Goal: Information Seeking & Learning: Learn about a topic

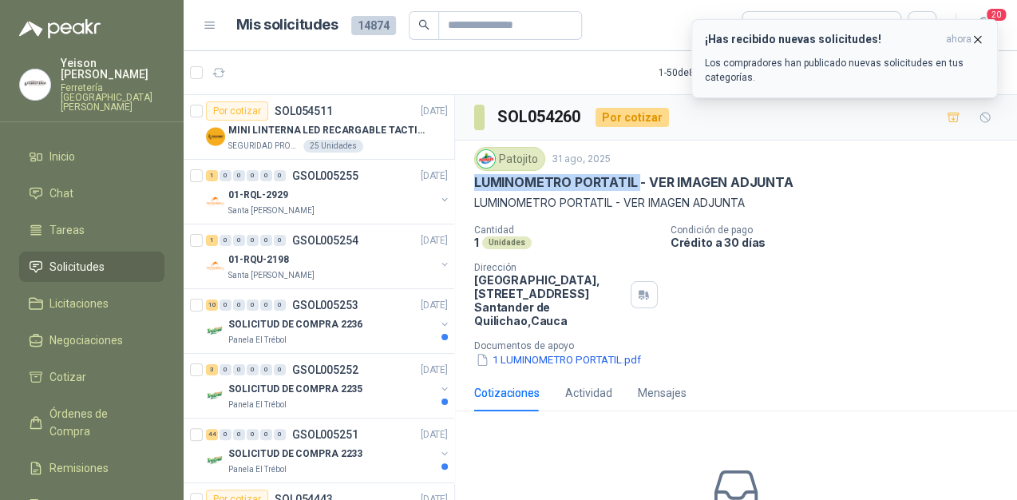
scroll to position [1661, 0]
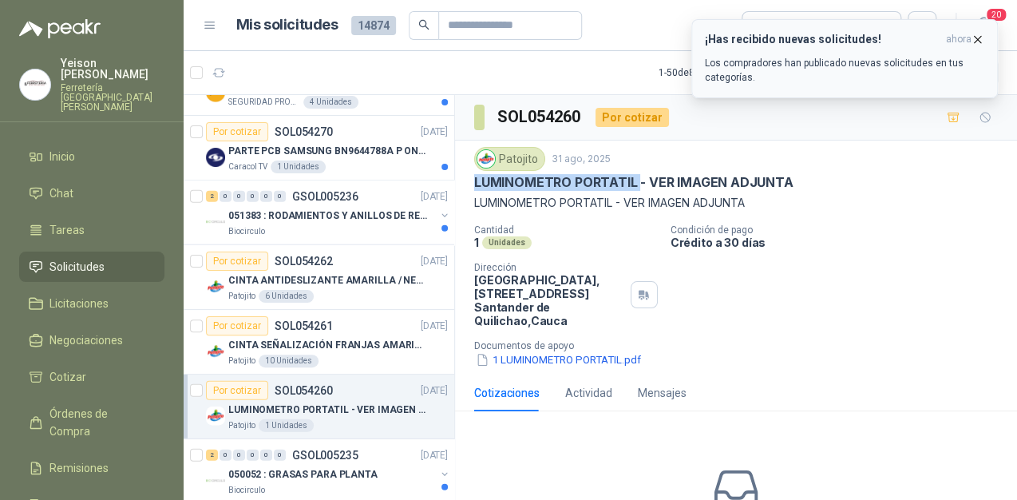
click at [982, 42] on icon "button" at bounding box center [978, 40] width 14 height 14
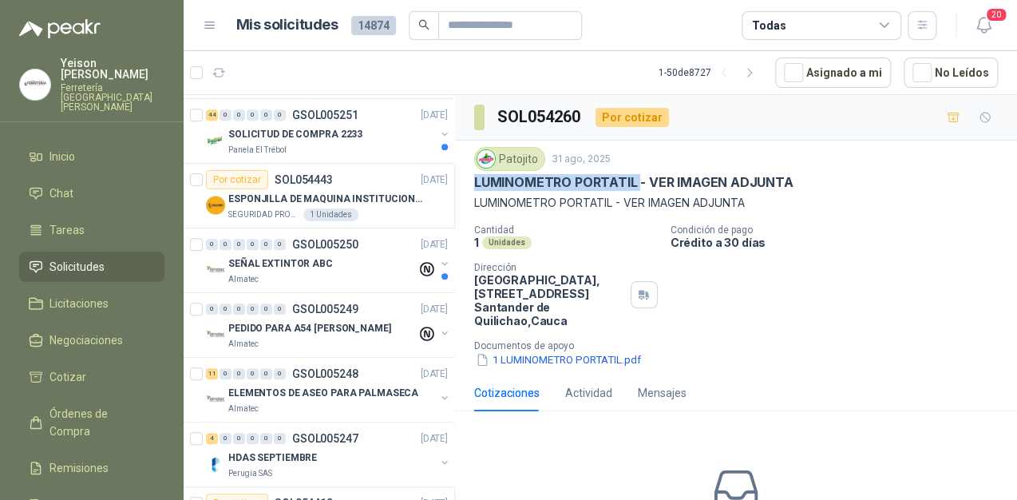
scroll to position [0, 0]
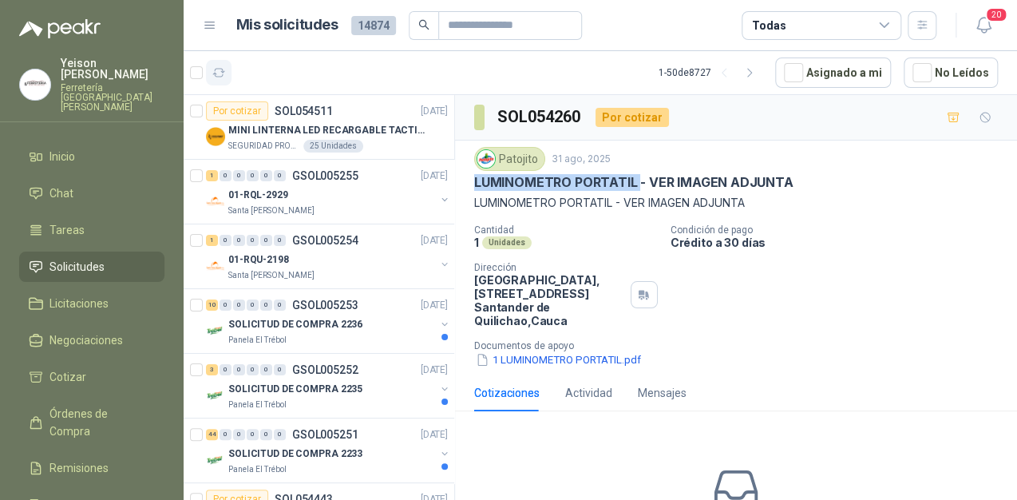
click at [220, 67] on icon "button" at bounding box center [219, 73] width 14 height 14
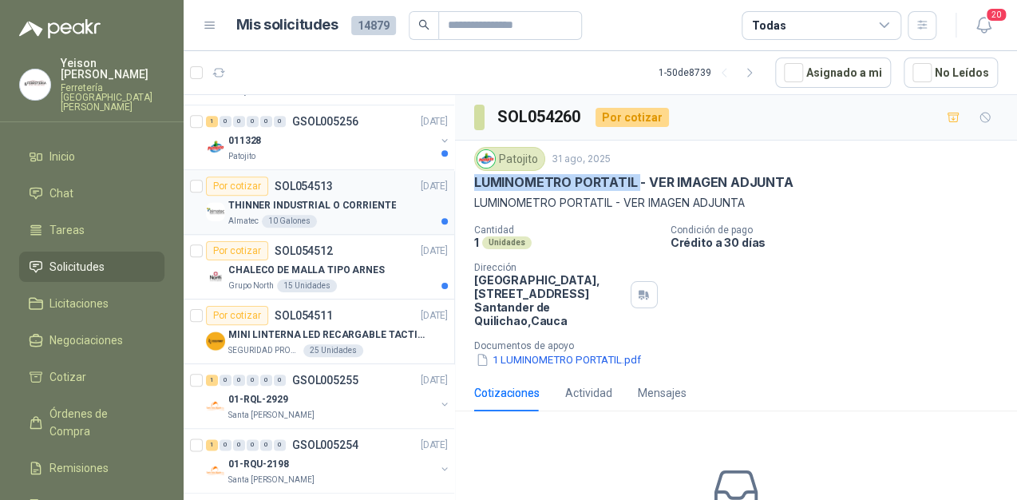
scroll to position [639, 0]
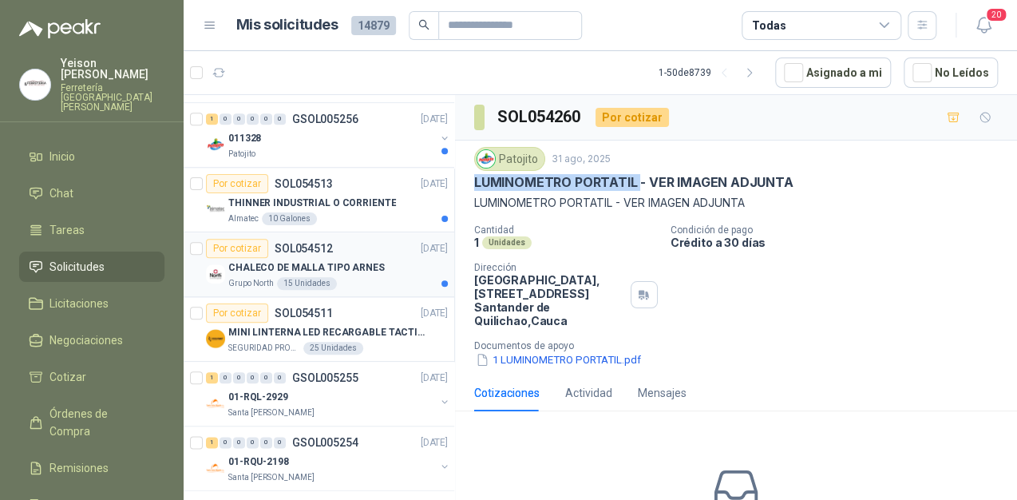
click at [346, 277] on div "Grupo North 15 Unidades" at bounding box center [338, 283] width 220 height 13
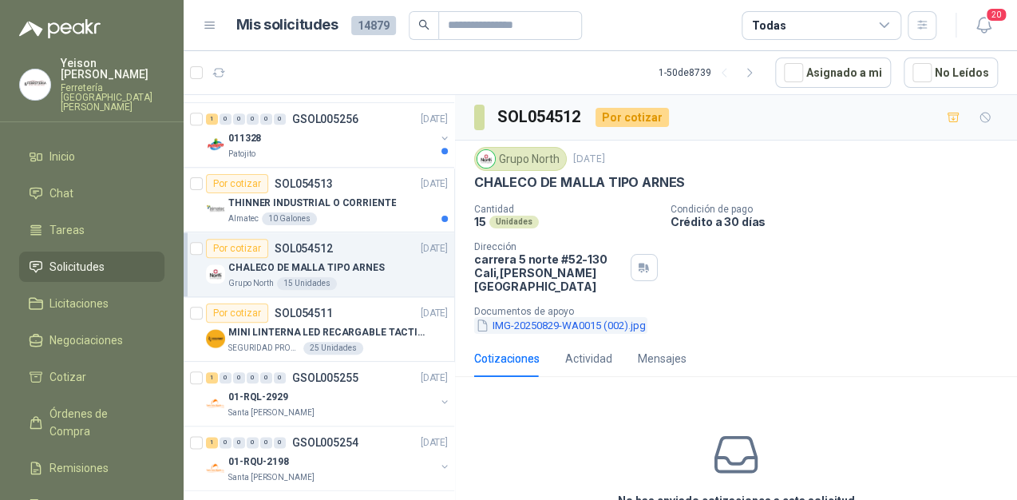
click at [524, 317] on button "IMG-20250829-WA0015 (002).jpg" at bounding box center [560, 325] width 173 height 17
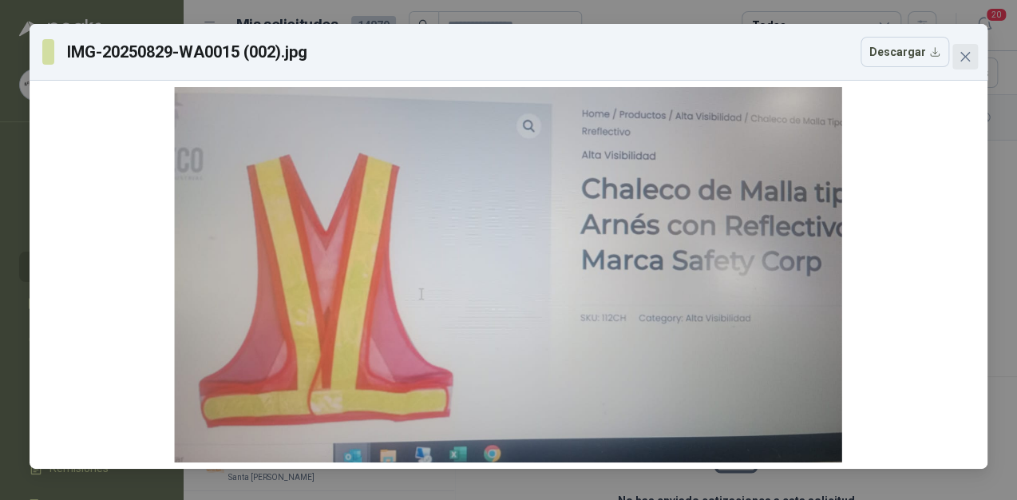
click at [958, 48] on button "Close" at bounding box center [966, 57] width 26 height 26
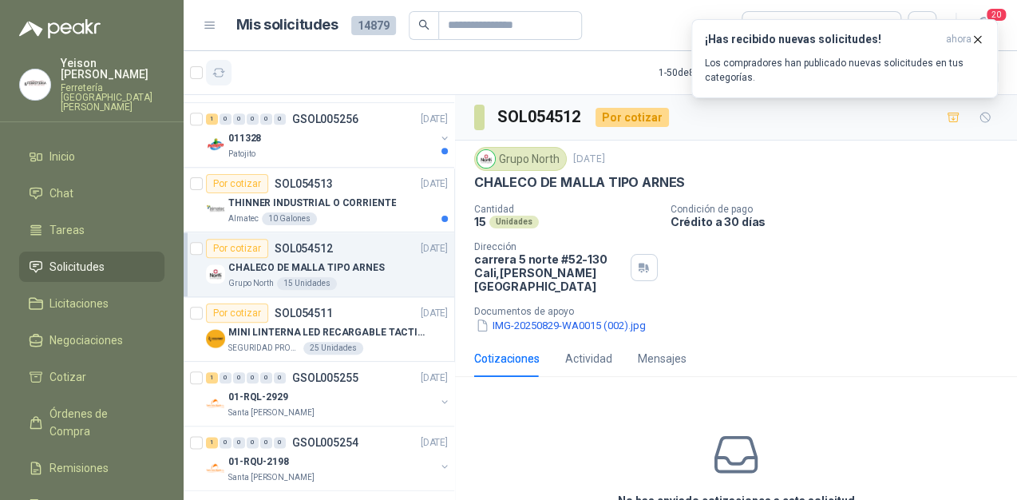
click at [217, 70] on icon "button" at bounding box center [219, 73] width 14 height 14
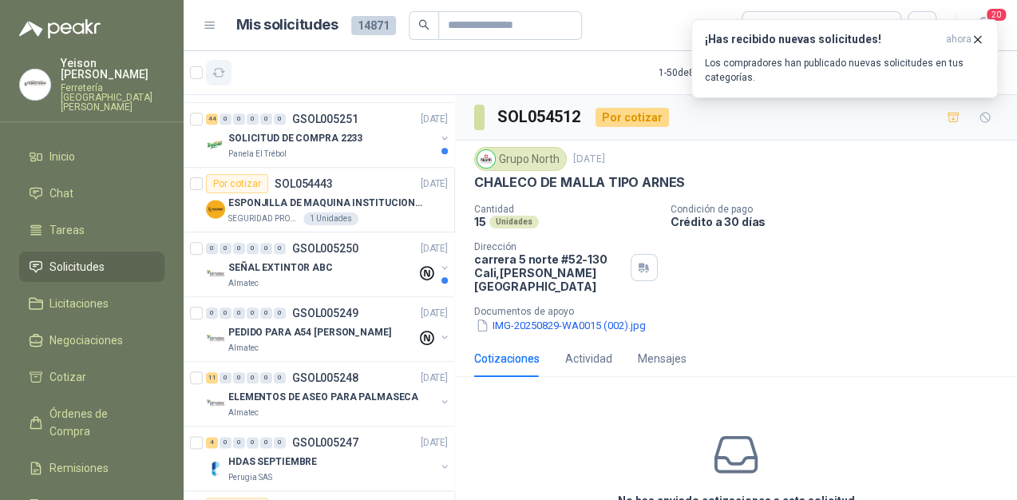
scroll to position [122, 0]
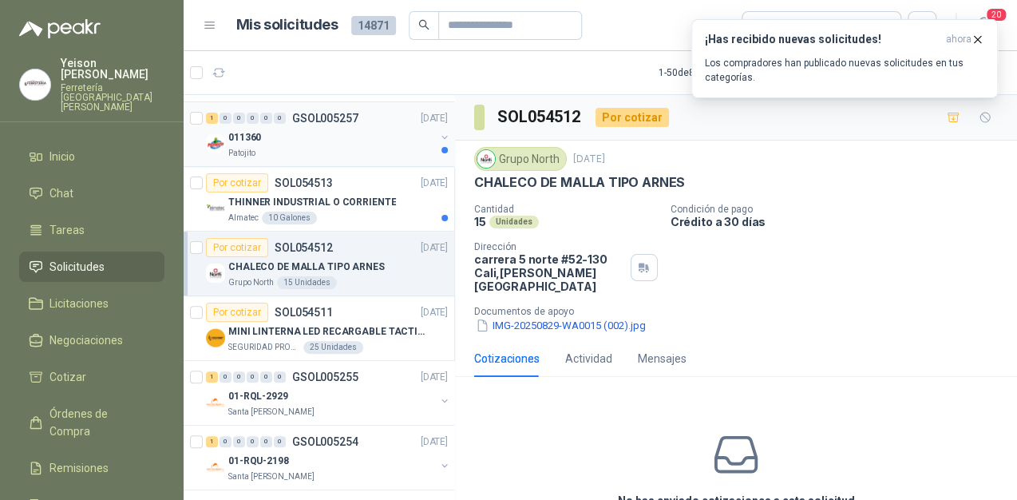
click at [291, 141] on div "011360" at bounding box center [331, 137] width 207 height 19
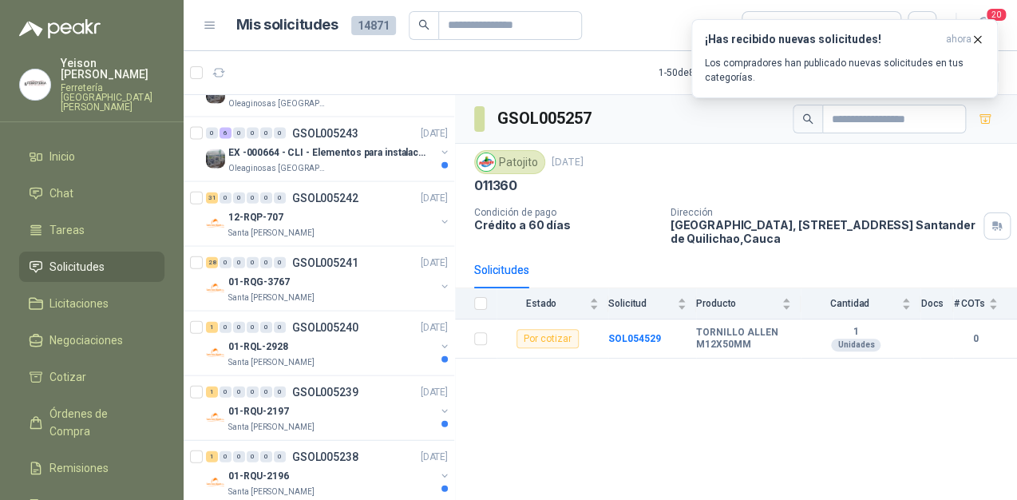
scroll to position [1336, 0]
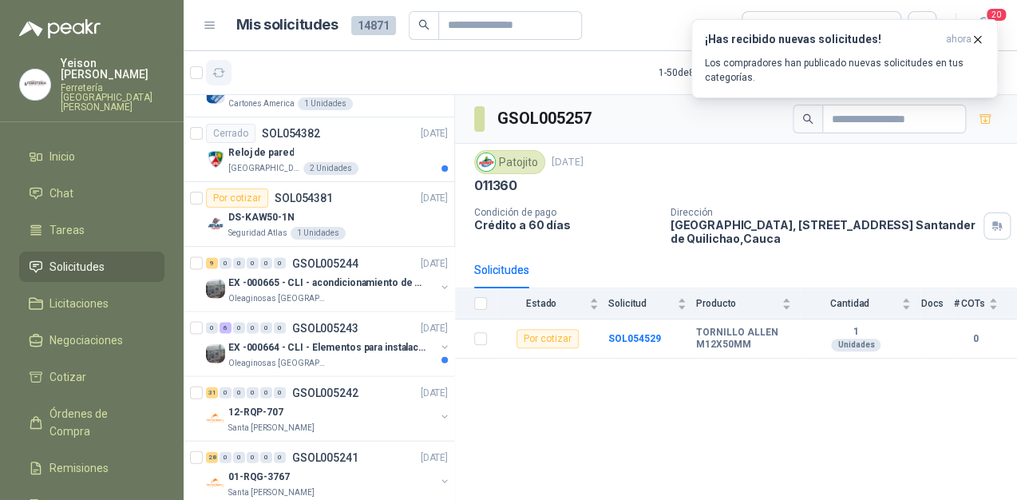
click at [220, 69] on icon "button" at bounding box center [219, 73] width 12 height 8
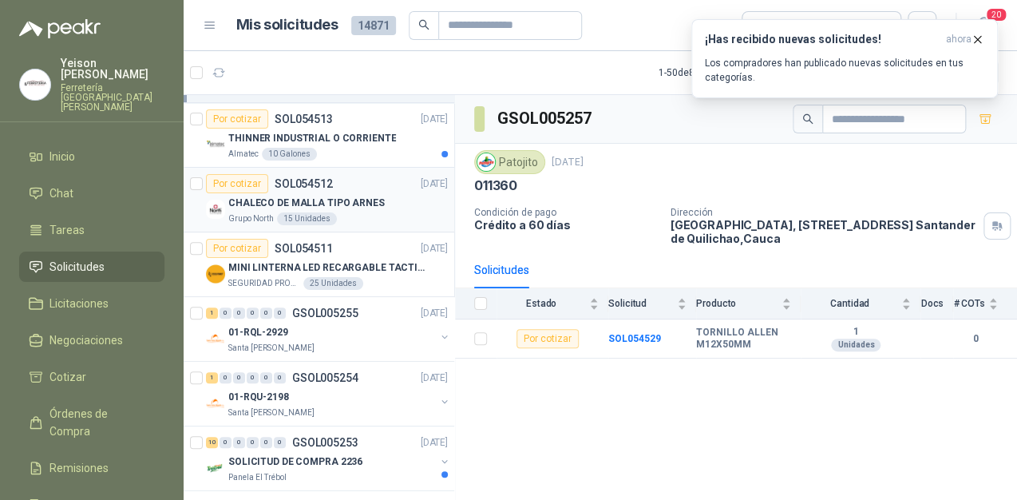
scroll to position [0, 0]
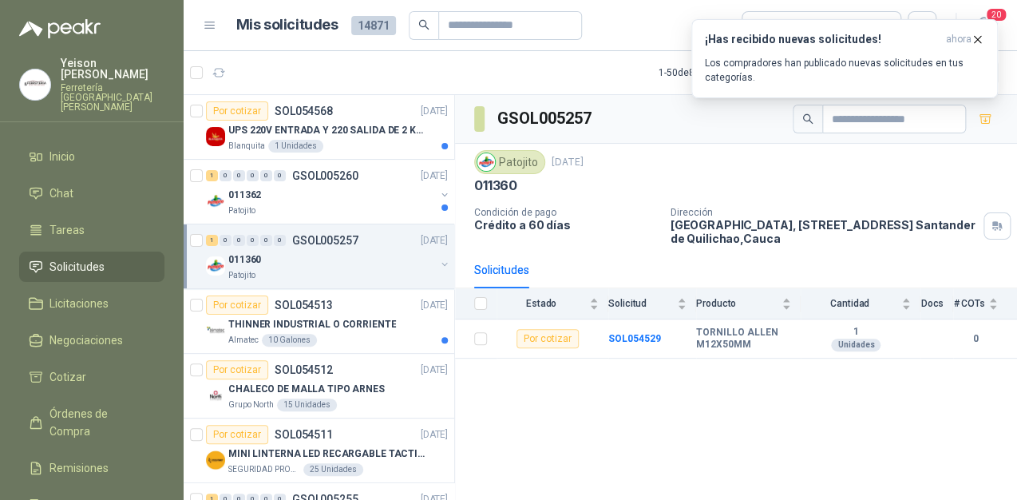
click at [339, 275] on div "Patojito" at bounding box center [331, 275] width 207 height 13
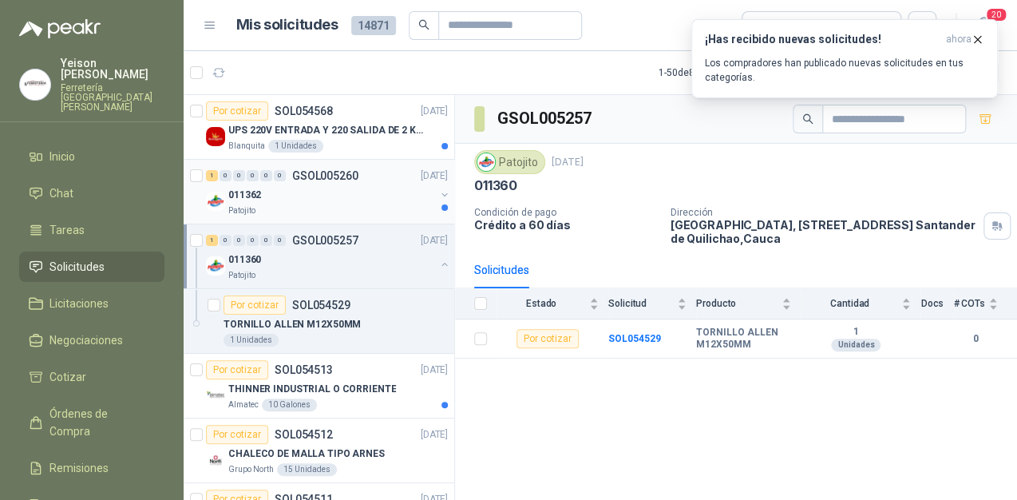
click at [298, 187] on div "011362" at bounding box center [331, 194] width 207 height 19
click at [977, 41] on icon "button" at bounding box center [978, 40] width 14 height 14
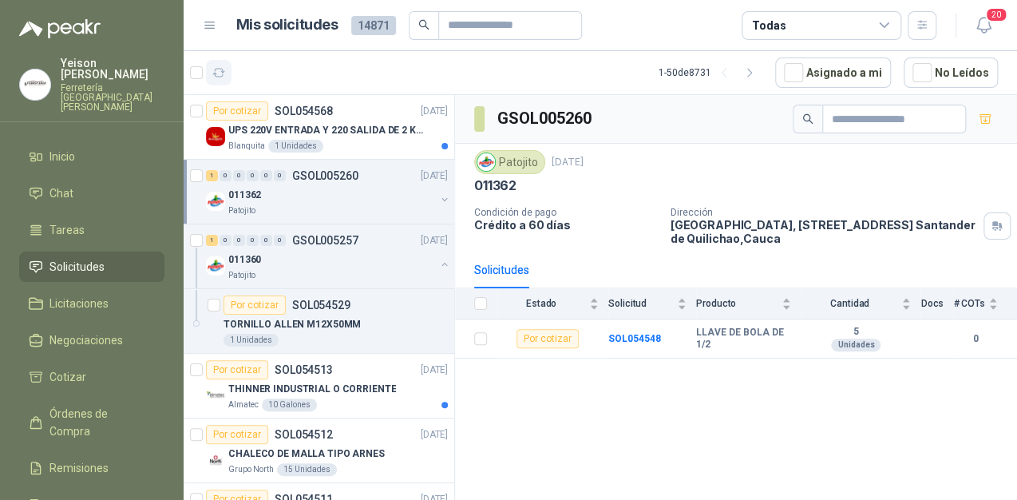
click at [224, 65] on button "button" at bounding box center [219, 73] width 26 height 26
click at [335, 125] on p "UPS 220V ENTRADA Y 220 SALIDA DE 2 KVA" at bounding box center [327, 130] width 199 height 15
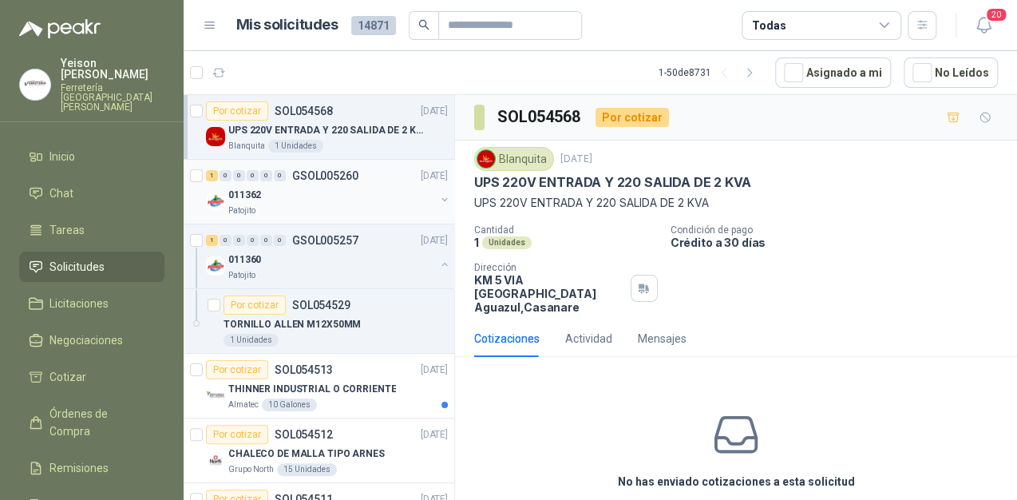
click at [438, 200] on button "button" at bounding box center [444, 199] width 13 height 13
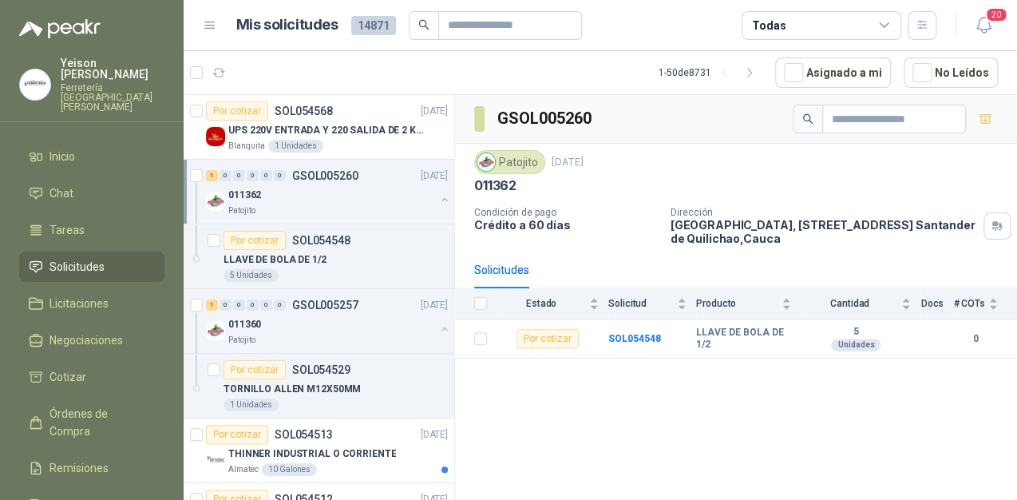
click at [438, 195] on button "button" at bounding box center [444, 199] width 13 height 13
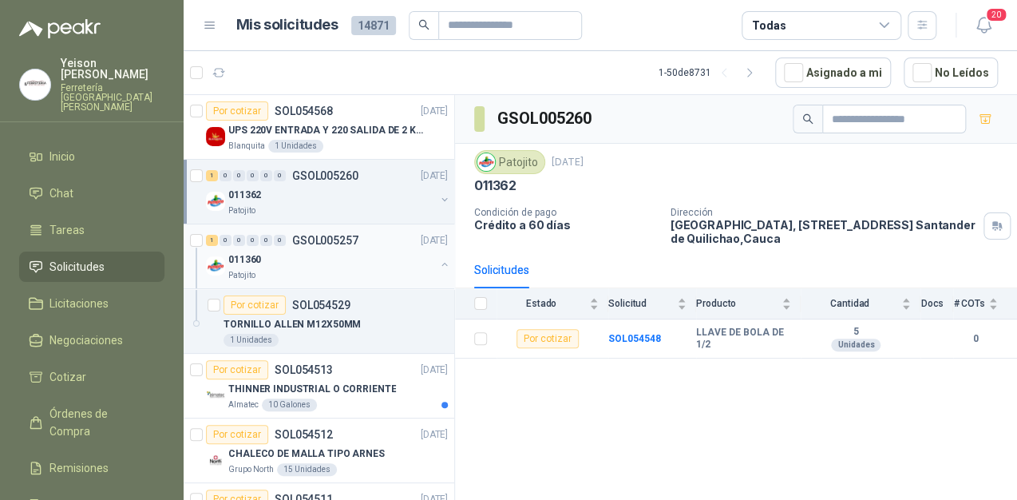
click at [438, 261] on button "button" at bounding box center [444, 264] width 13 height 13
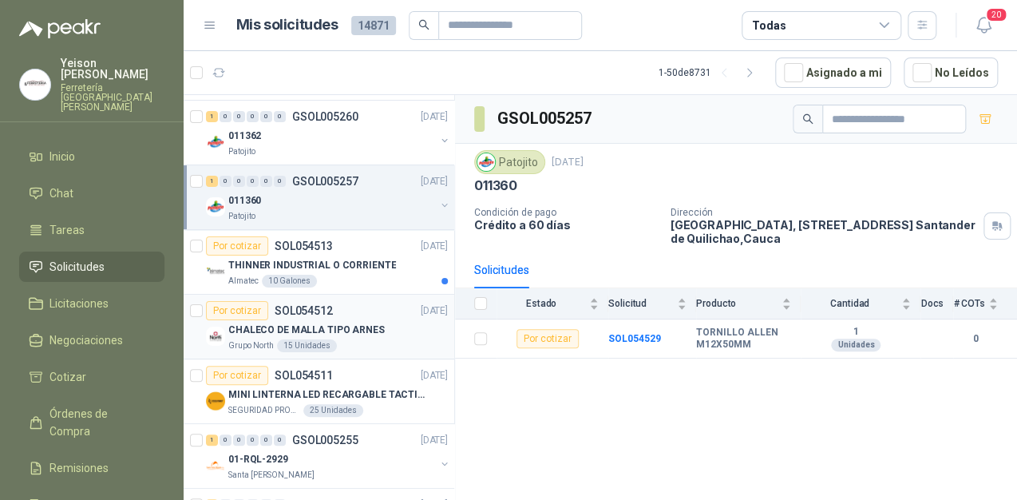
scroll to position [192, 0]
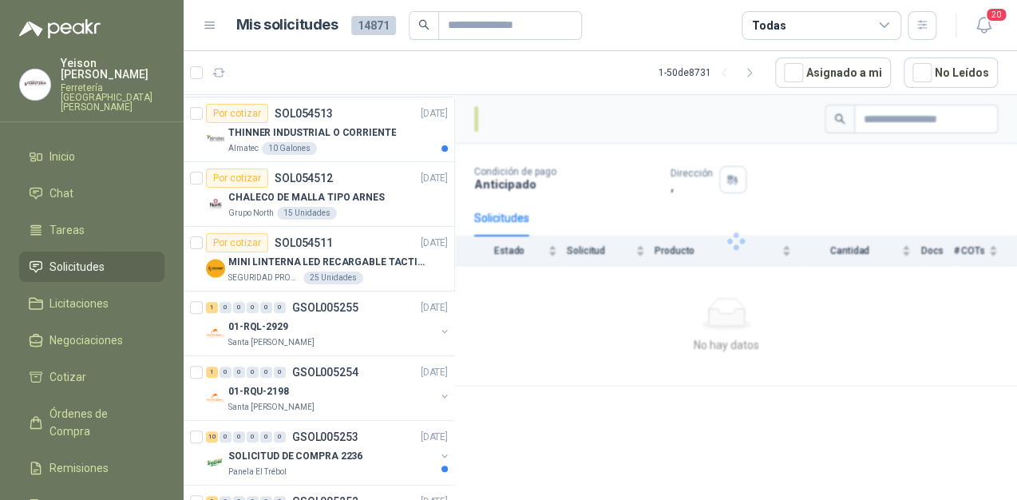
click at [109, 83] on p "Ferretería [GEOGRAPHIC_DATA][PERSON_NAME]" at bounding box center [113, 97] width 104 height 29
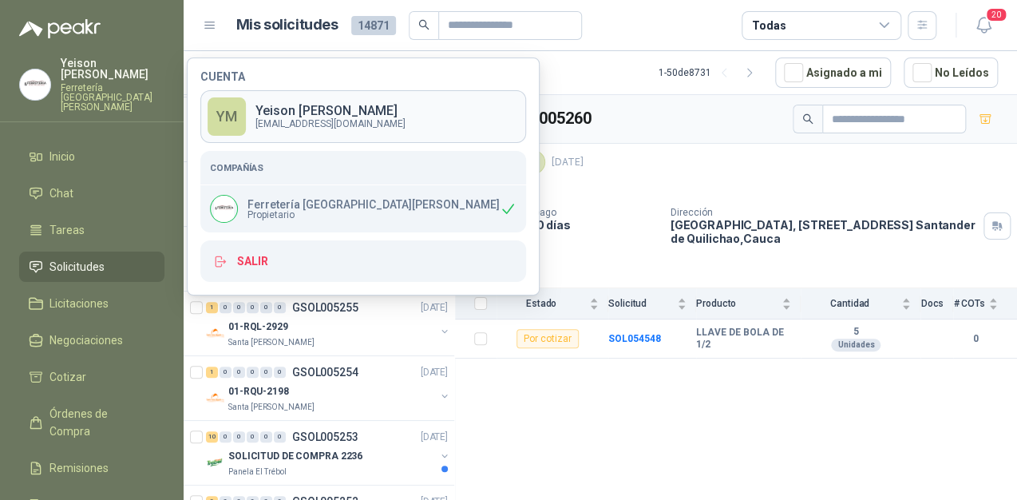
click at [279, 110] on p "[PERSON_NAME]" at bounding box center [331, 111] width 150 height 13
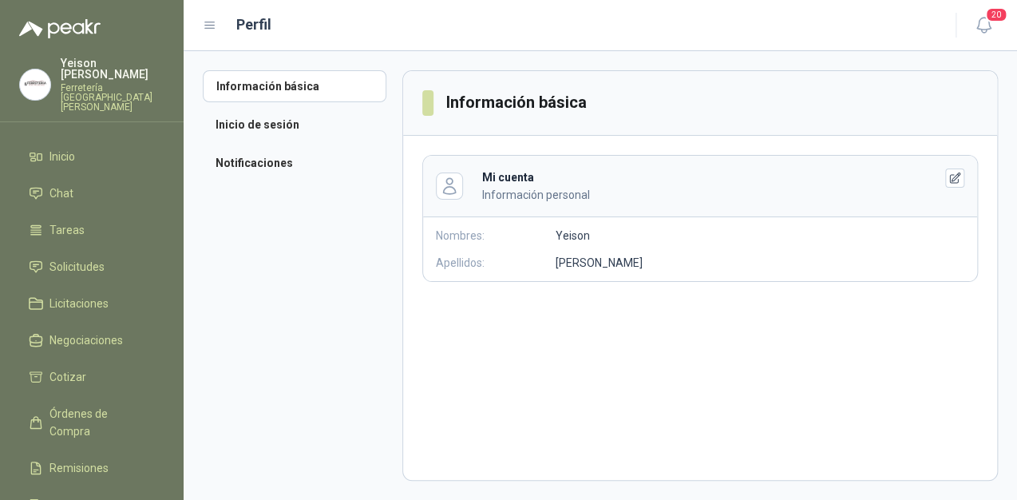
click at [71, 83] on p "Ferretería [GEOGRAPHIC_DATA][PERSON_NAME]" at bounding box center [113, 97] width 104 height 29
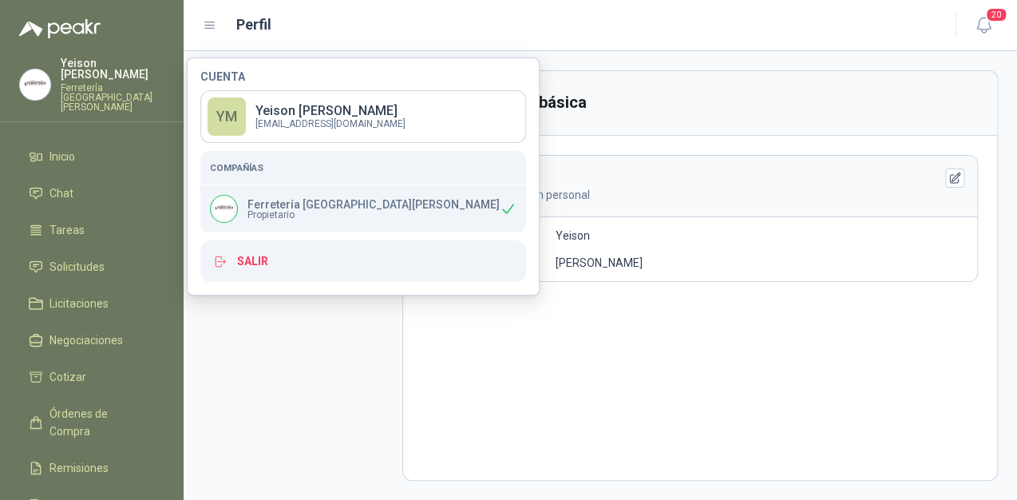
click at [299, 208] on p "Ferretería [GEOGRAPHIC_DATA][PERSON_NAME]" at bounding box center [374, 204] width 252 height 11
click at [43, 73] on img at bounding box center [35, 84] width 30 height 30
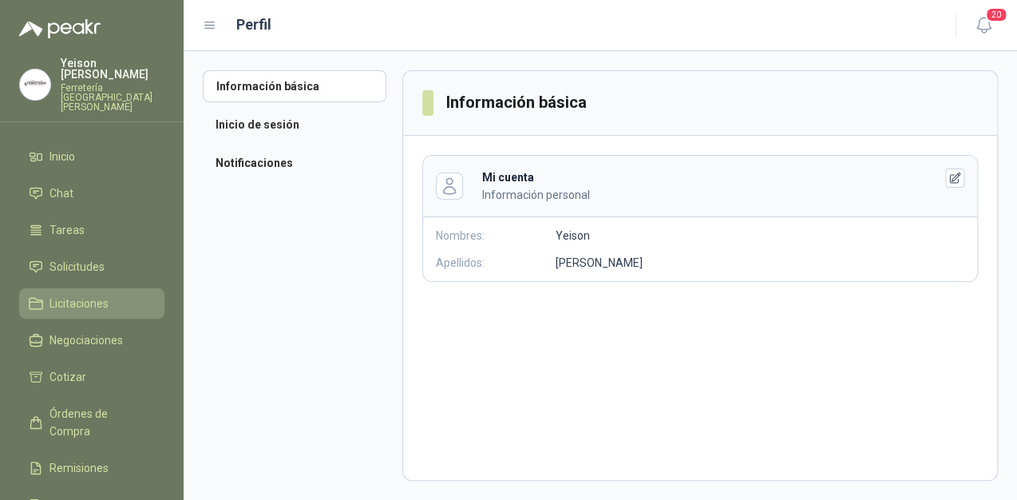
click at [97, 295] on span "Licitaciones" at bounding box center [79, 304] width 59 height 18
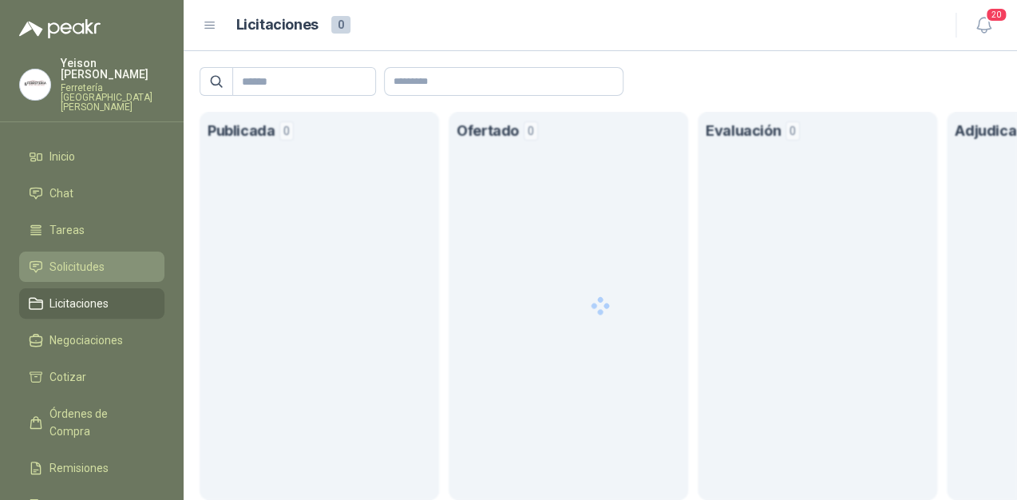
click at [97, 258] on span "Solicitudes" at bounding box center [77, 267] width 55 height 18
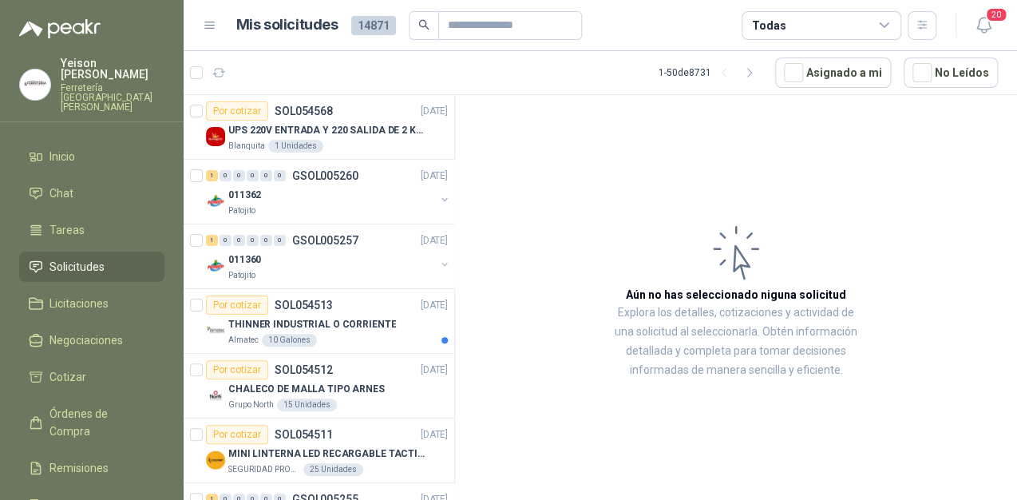
click at [57, 70] on div "[PERSON_NAME] Ferretería [GEOGRAPHIC_DATA][PERSON_NAME]" at bounding box center [91, 84] width 145 height 54
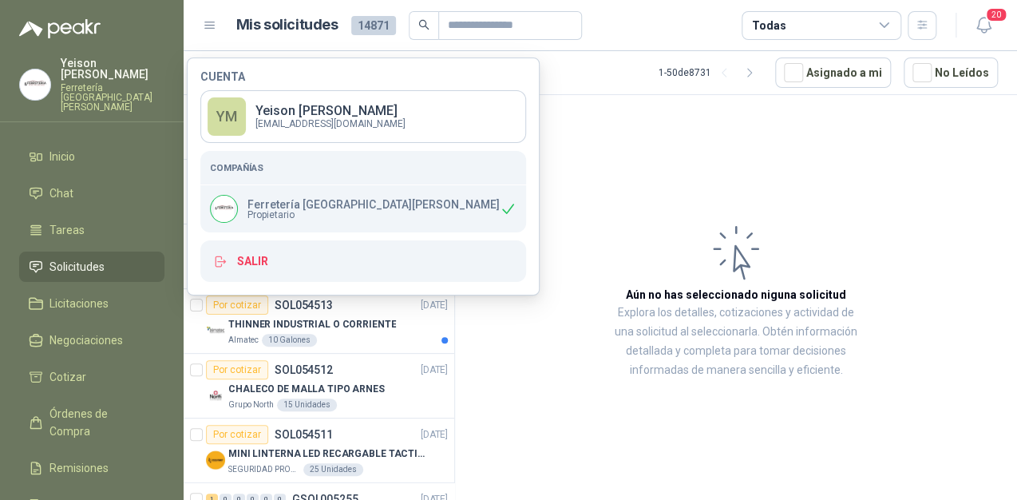
click at [227, 205] on img at bounding box center [224, 209] width 26 height 26
click at [268, 117] on p "[PERSON_NAME]" at bounding box center [331, 111] width 150 height 13
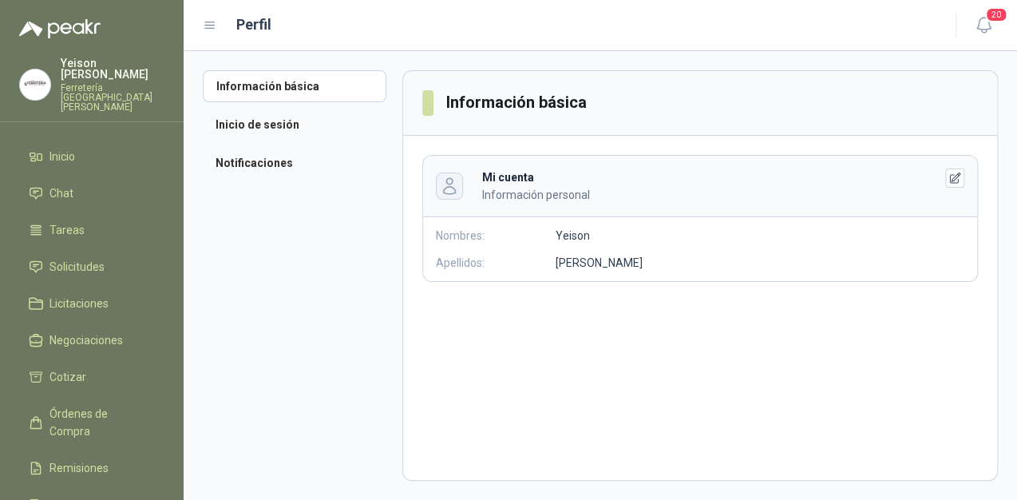
click at [453, 188] on icon "button" at bounding box center [449, 185] width 18 height 18
click at [448, 189] on icon "button" at bounding box center [449, 185] width 18 height 18
click at [957, 184] on button "button" at bounding box center [955, 177] width 19 height 19
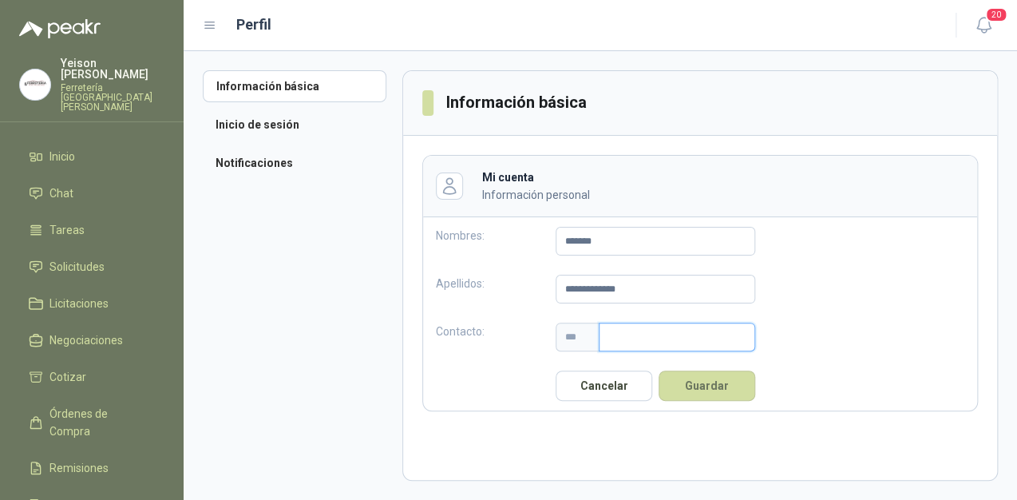
click at [627, 338] on input "text" at bounding box center [677, 337] width 157 height 29
type input "**********"
click at [452, 191] on icon "button" at bounding box center [449, 185] width 18 height 18
click at [680, 390] on button "Guardar" at bounding box center [707, 386] width 97 height 30
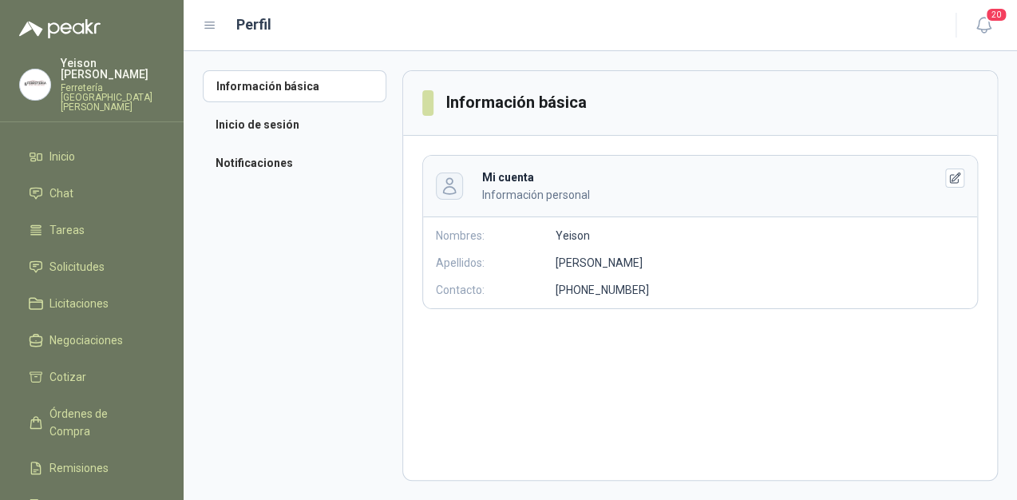
drag, startPoint x: 454, startPoint y: 185, endPoint x: 445, endPoint y: 181, distance: 10.4
click at [445, 181] on icon "button" at bounding box center [449, 185] width 18 height 18
click at [97, 252] on link "Solicitudes" at bounding box center [91, 267] width 145 height 30
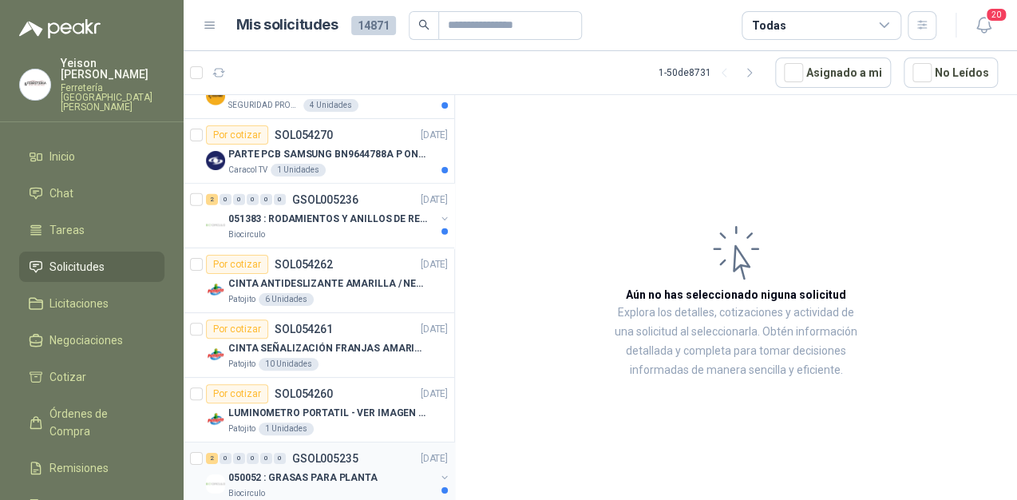
scroll to position [1980, 0]
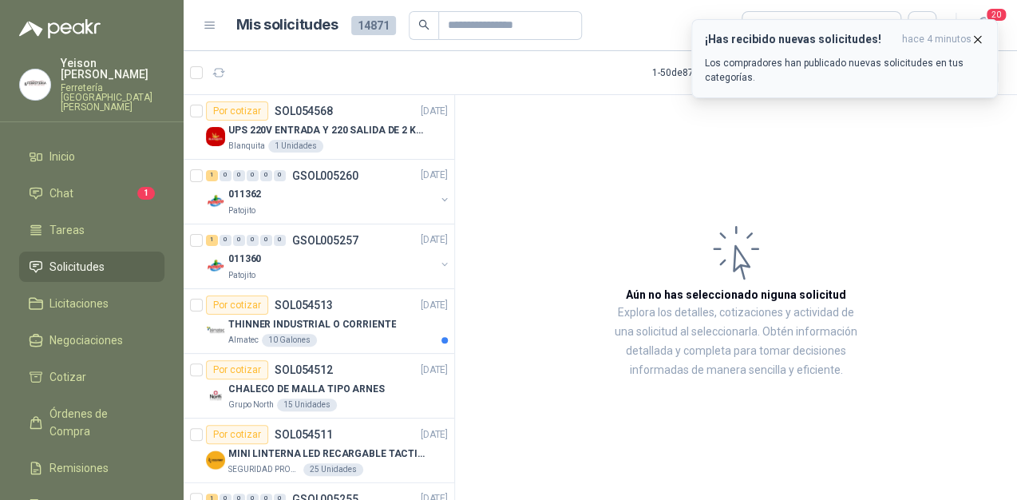
click at [799, 26] on button "¡Has recibido nuevas solicitudes! hace 4 minutos Los compradores han publicado …" at bounding box center [845, 58] width 307 height 79
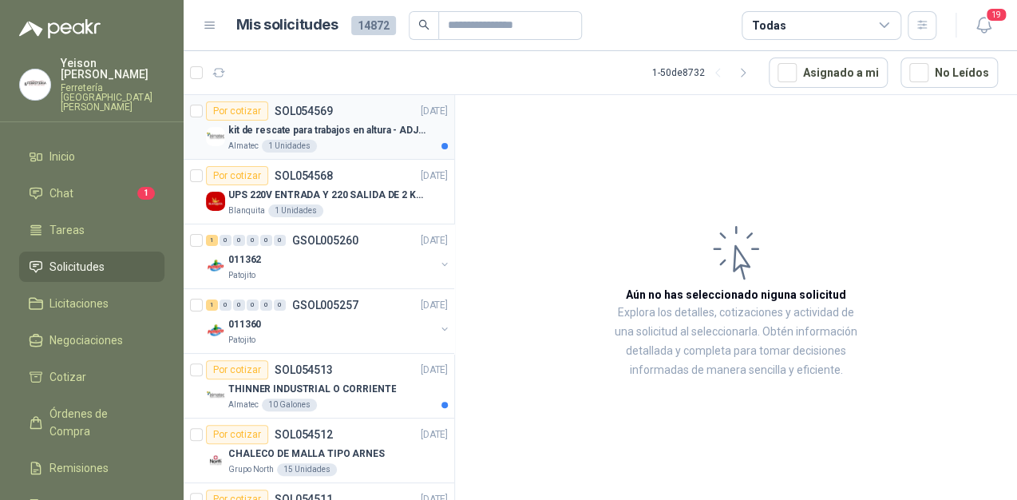
click at [331, 147] on div "Almatec 1 Unidades" at bounding box center [338, 146] width 220 height 13
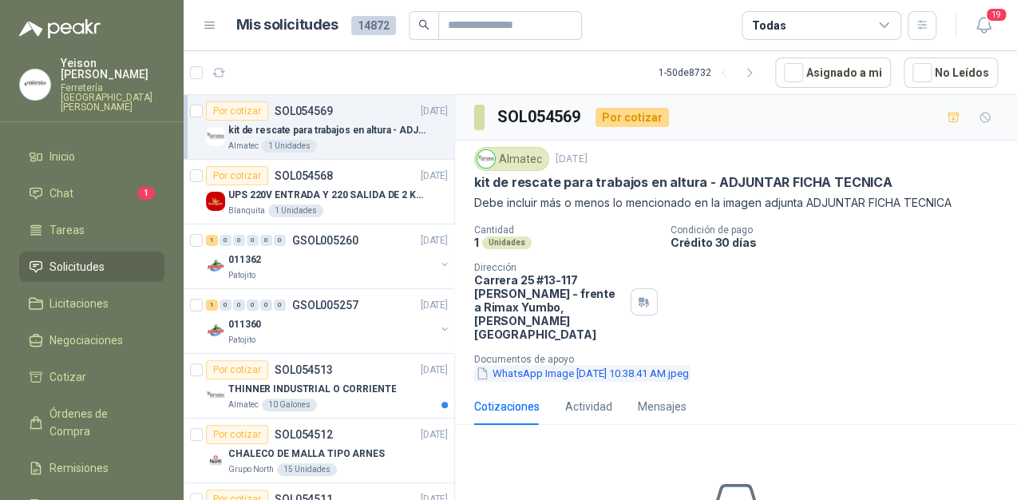
click at [572, 365] on button "WhatsApp Image 2025-09-02 at 10.38.41 AM.jpeg" at bounding box center [582, 373] width 216 height 17
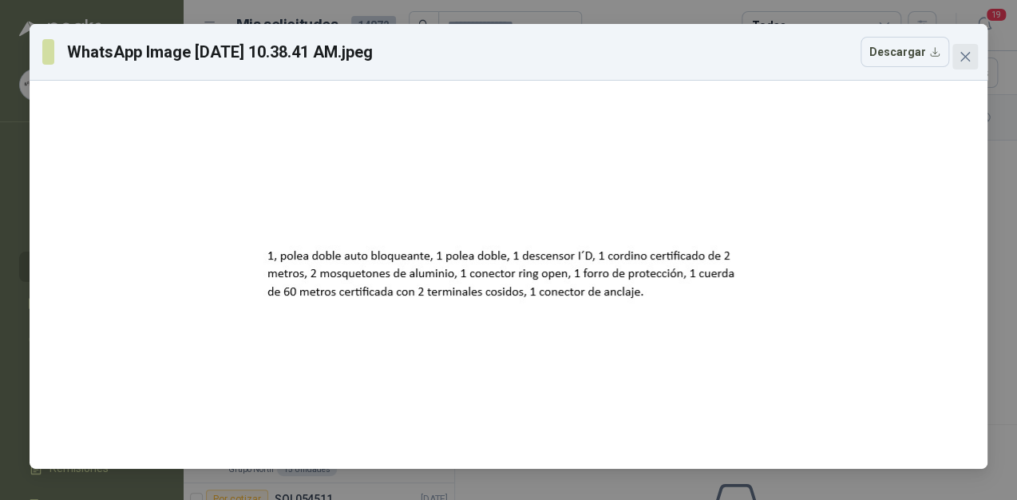
click at [961, 49] on button "Close" at bounding box center [966, 57] width 26 height 26
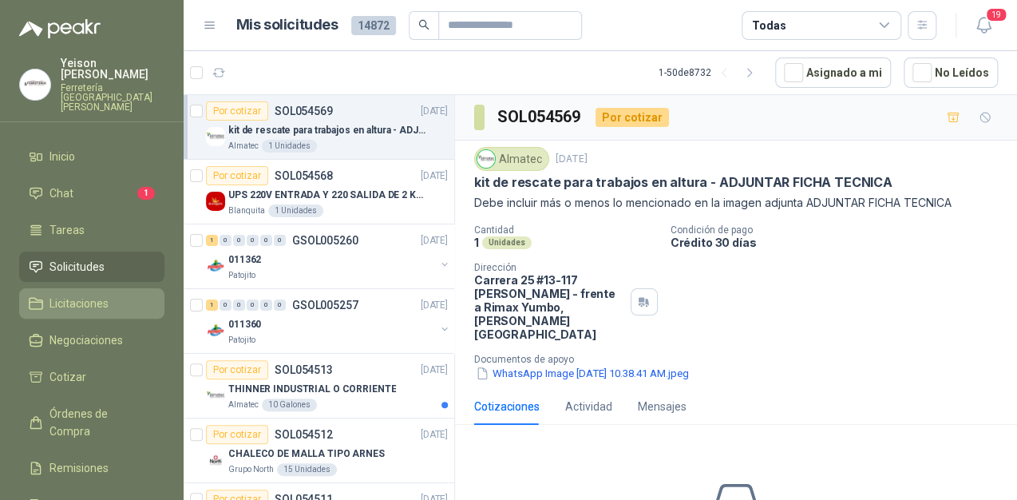
click at [93, 295] on span "Licitaciones" at bounding box center [79, 304] width 59 height 18
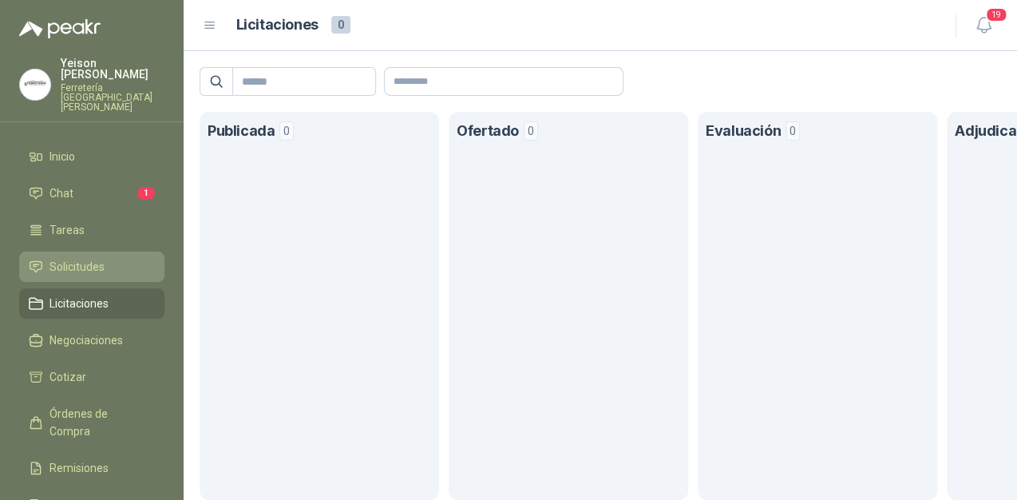
click at [109, 258] on li "Solicitudes" at bounding box center [92, 267] width 126 height 18
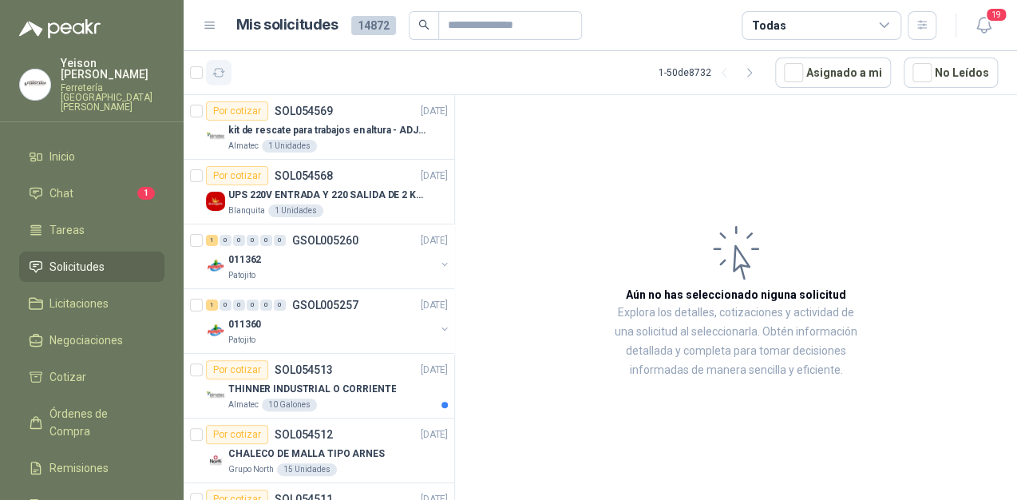
click at [211, 80] on button "button" at bounding box center [219, 73] width 26 height 26
click at [73, 184] on li "Chat 1" at bounding box center [92, 193] width 126 height 18
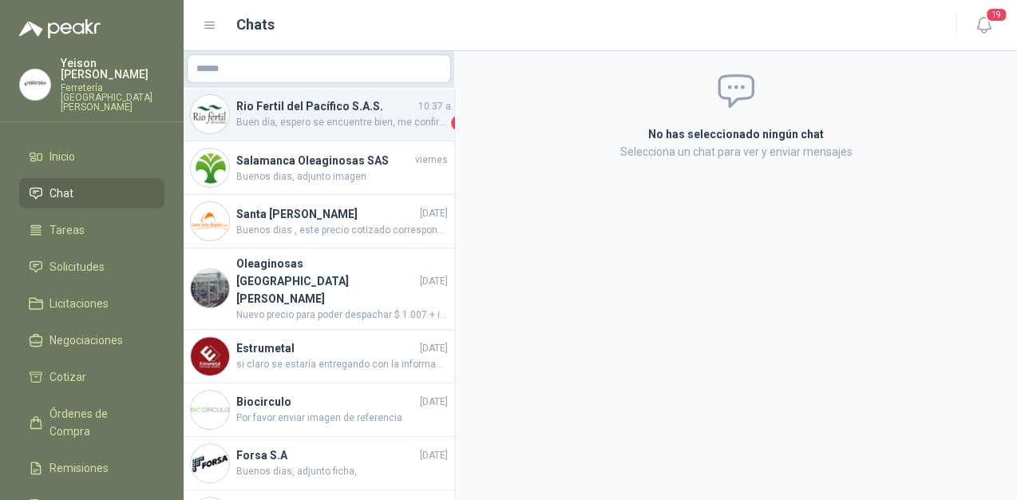
click at [325, 125] on span "Buen día, espero se encuentre bien, me confirma por favor que día se esta entre…" at bounding box center [342, 123] width 212 height 16
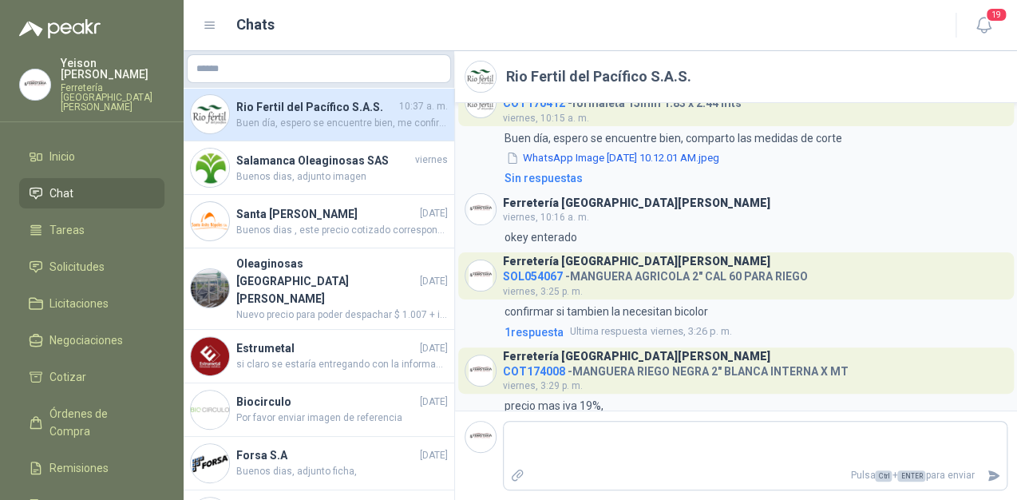
scroll to position [1259, 0]
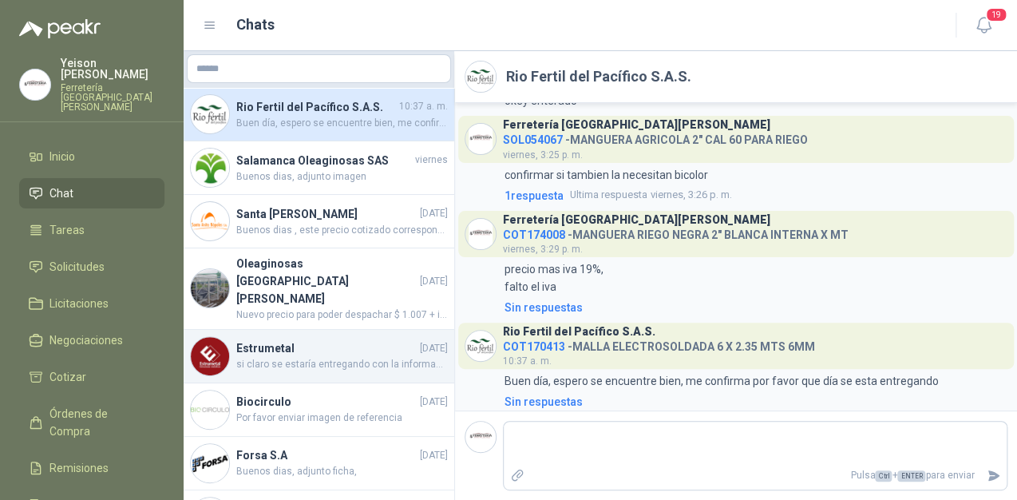
click at [328, 339] on h4 "Estrumetal" at bounding box center [326, 348] width 180 height 18
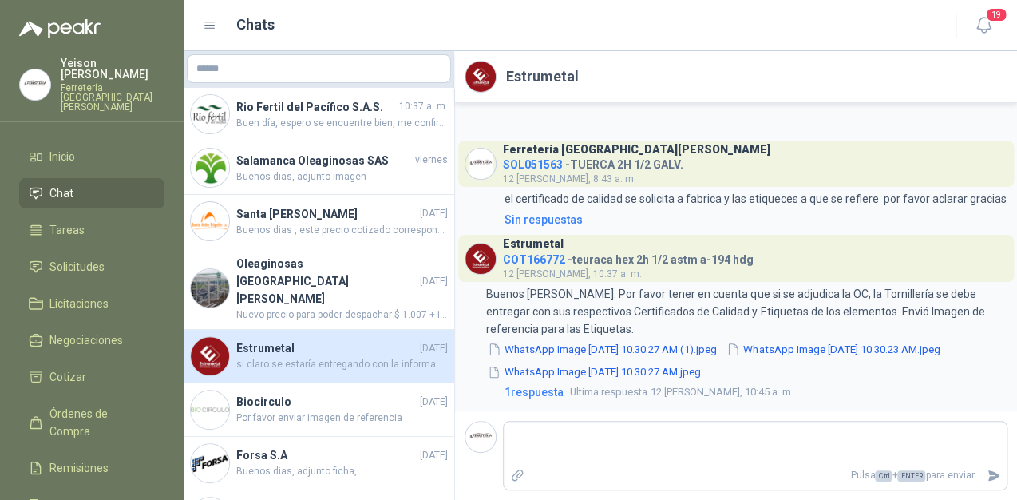
click at [478, 75] on img at bounding box center [481, 76] width 30 height 30
click at [535, 73] on h2 "Estrumetal" at bounding box center [542, 76] width 73 height 22
click at [985, 21] on icon "button" at bounding box center [984, 25] width 20 height 20
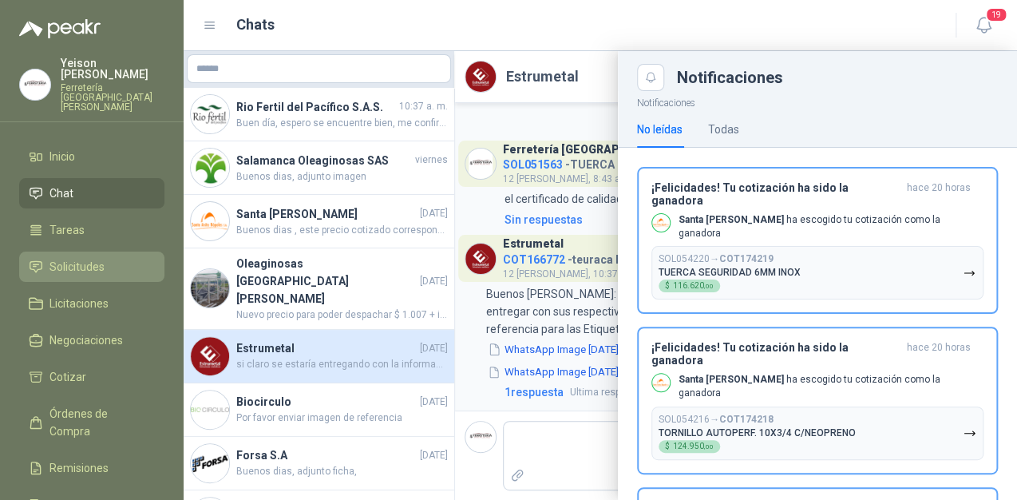
click at [97, 252] on link "Solicitudes" at bounding box center [91, 267] width 145 height 30
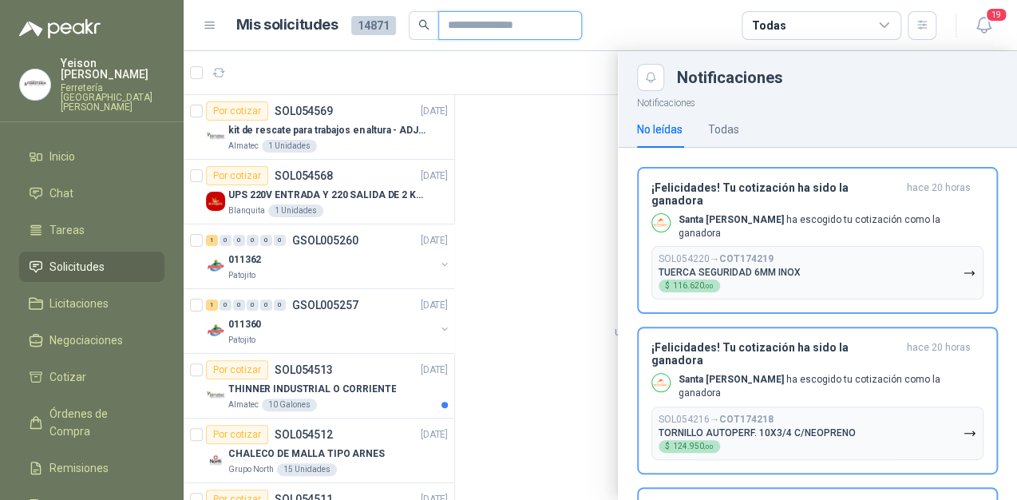
click at [462, 26] on input "text" at bounding box center [504, 25] width 112 height 27
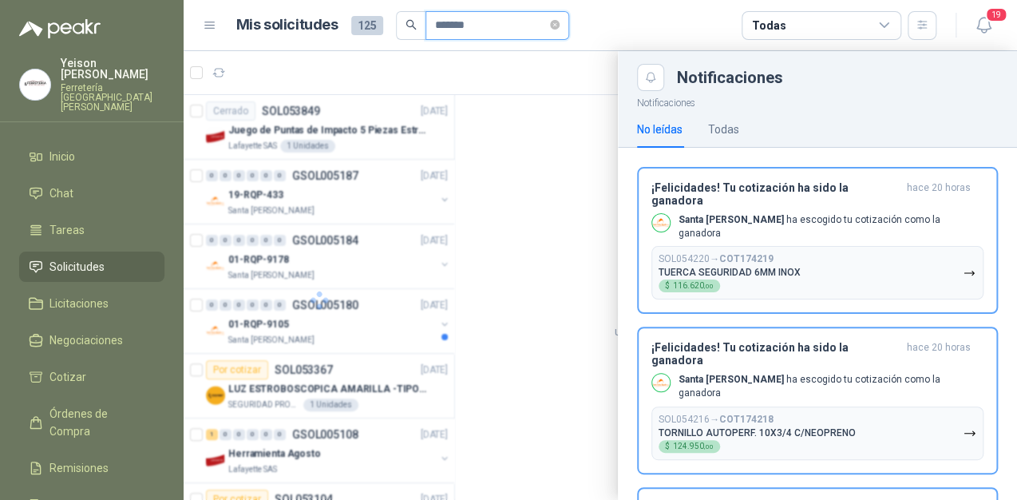
type input "********"
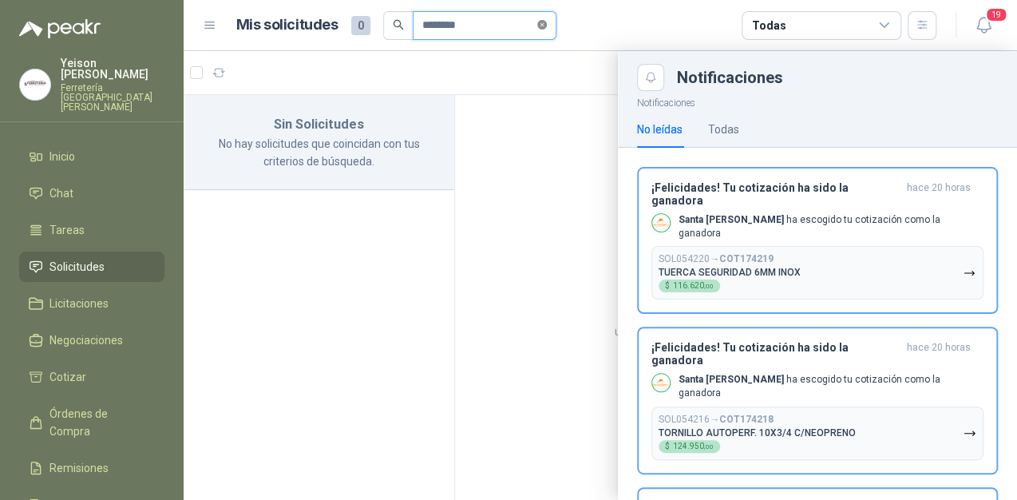
click at [547, 22] on icon "close-circle" at bounding box center [542, 25] width 10 height 10
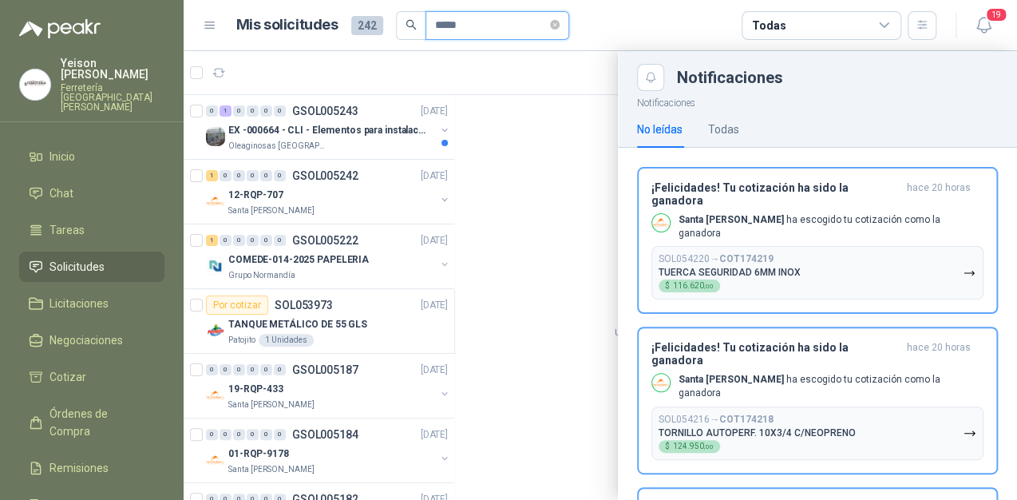
type input "*****"
drag, startPoint x: 448, startPoint y: 132, endPoint x: 450, endPoint y: 309, distance: 177.3
click at [450, 311] on div at bounding box center [601, 275] width 834 height 449
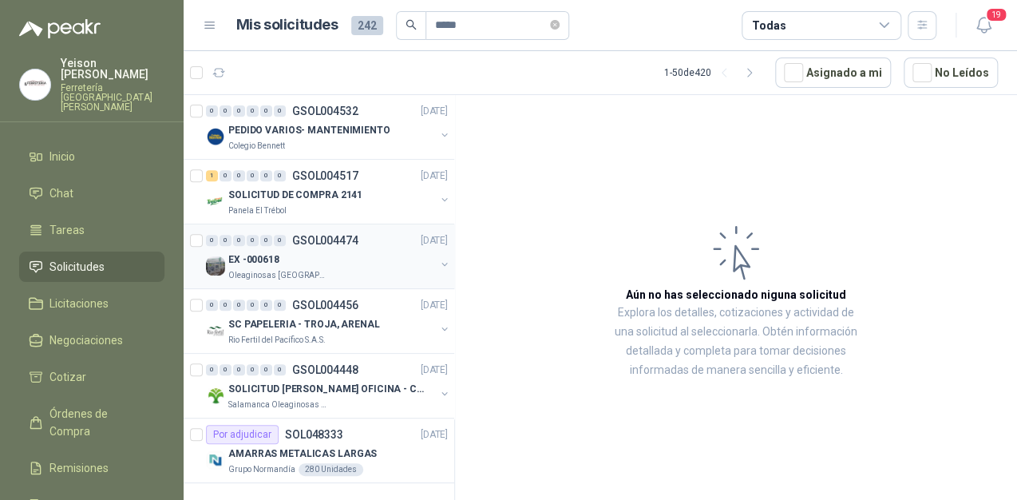
scroll to position [2467, 0]
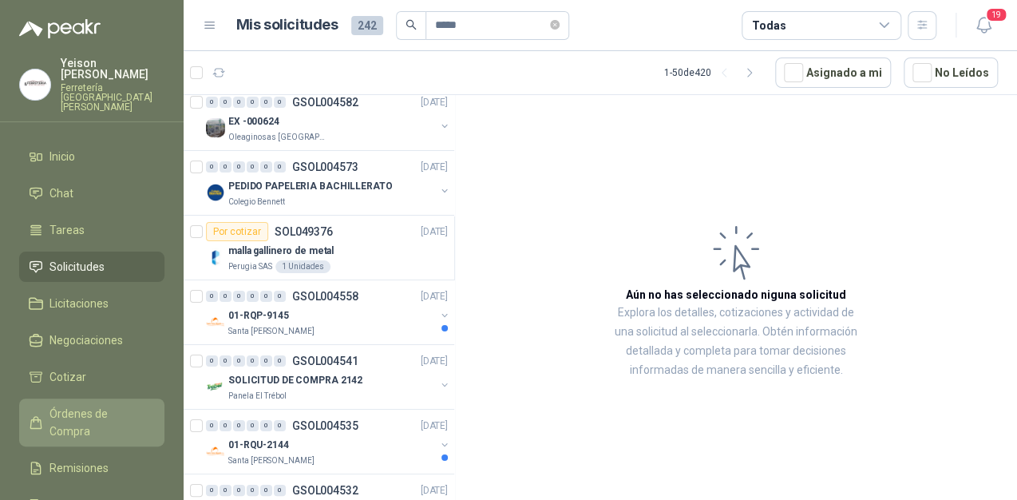
click at [101, 405] on span "Órdenes de Compra" at bounding box center [100, 422] width 100 height 35
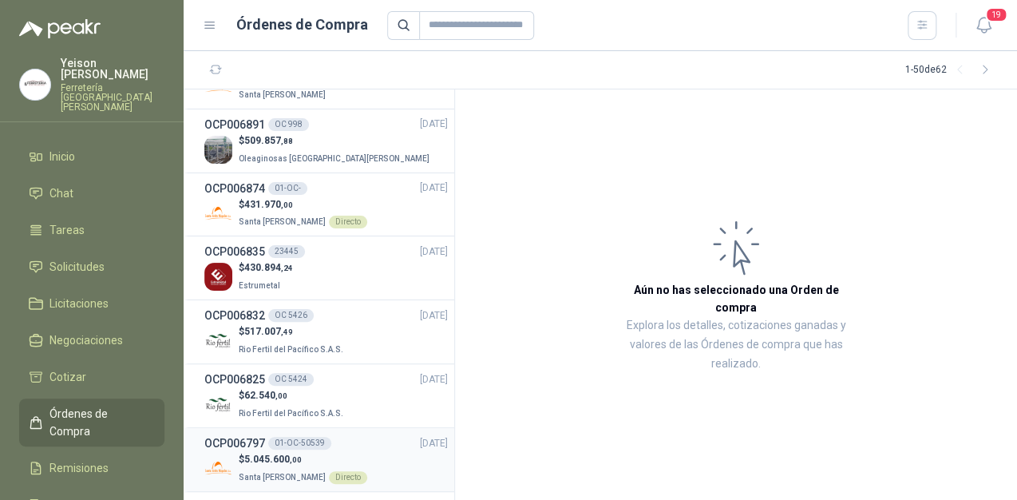
scroll to position [575, 0]
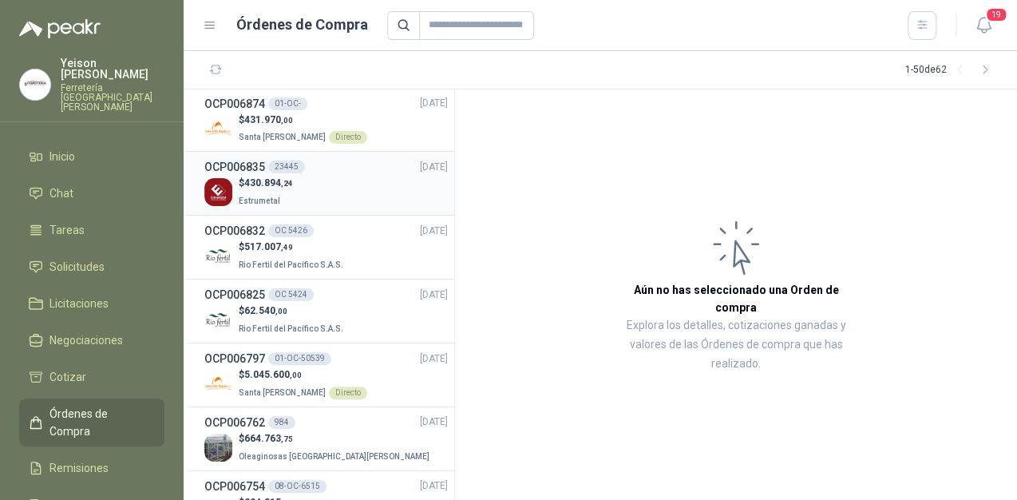
click at [260, 184] on span "430.894 ,24" at bounding box center [268, 182] width 49 height 11
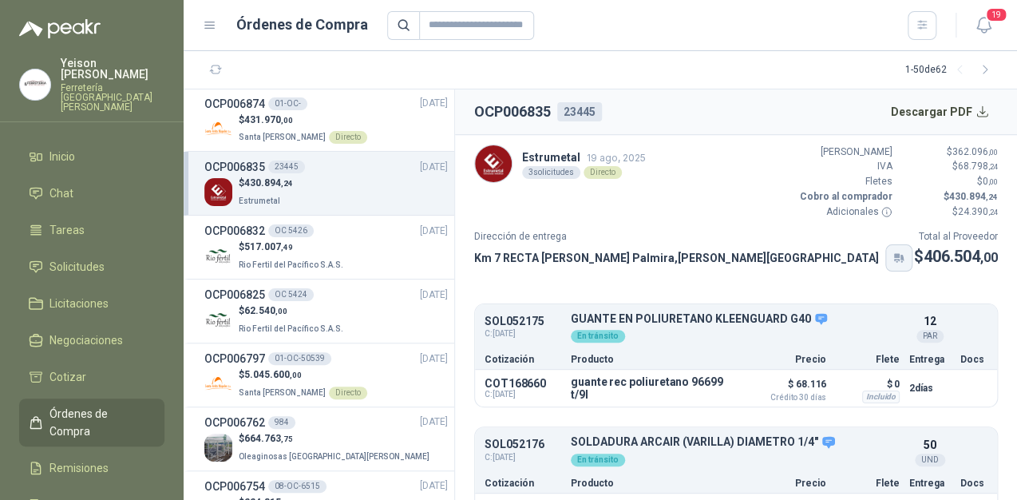
click at [893, 262] on icon "button" at bounding box center [900, 258] width 14 height 13
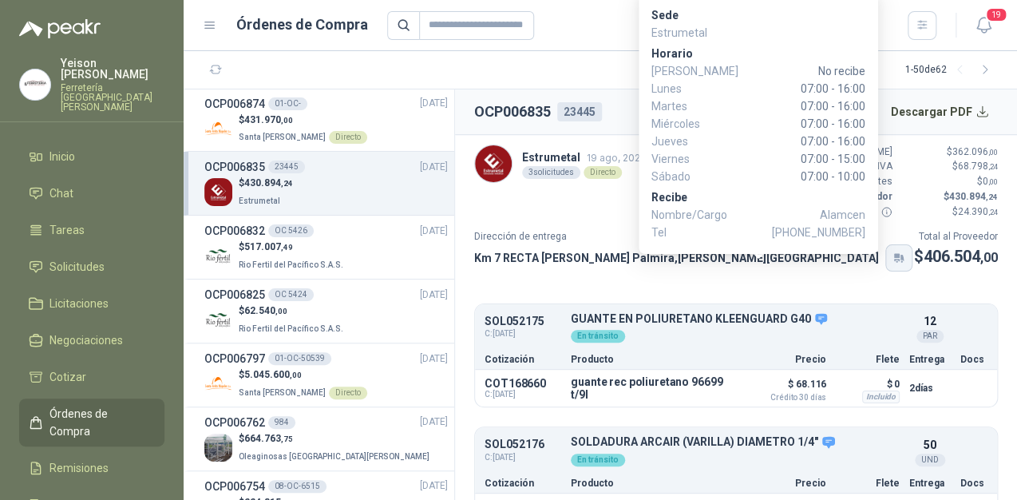
click at [761, 252] on div "Sede Estrumetal Horario Domingo No recibe Lunes 07:00 - 16:00 Martes 07:00 - 16…" at bounding box center [759, 122] width 240 height 264
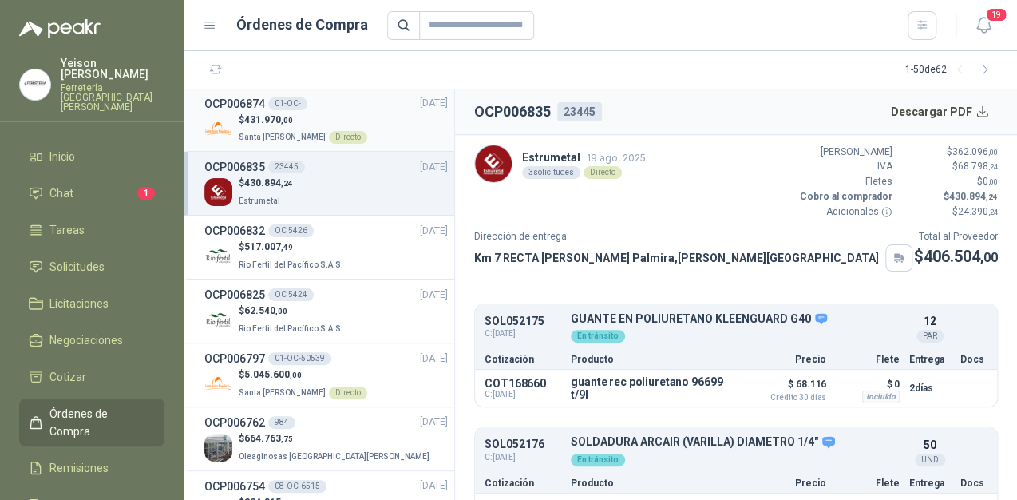
scroll to position [319, 0]
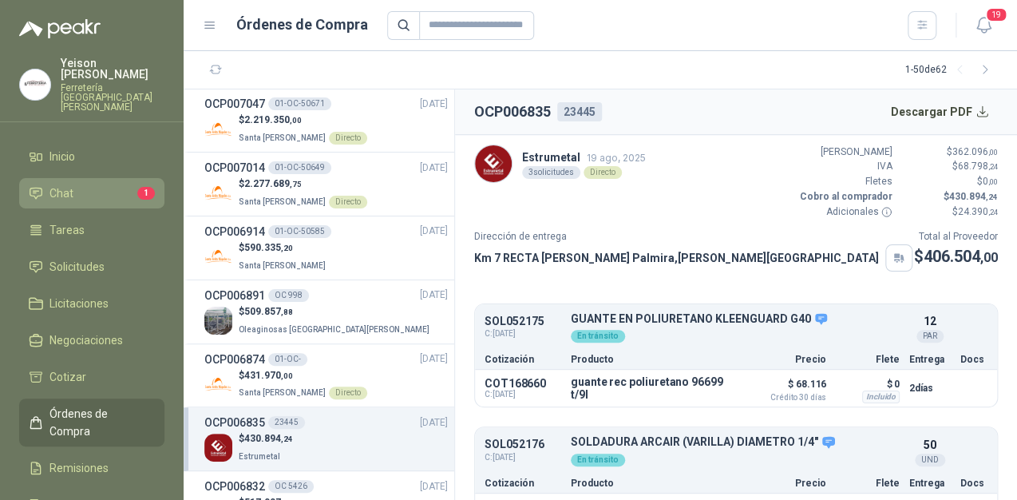
click at [117, 184] on li "Chat 1" at bounding box center [92, 193] width 126 height 18
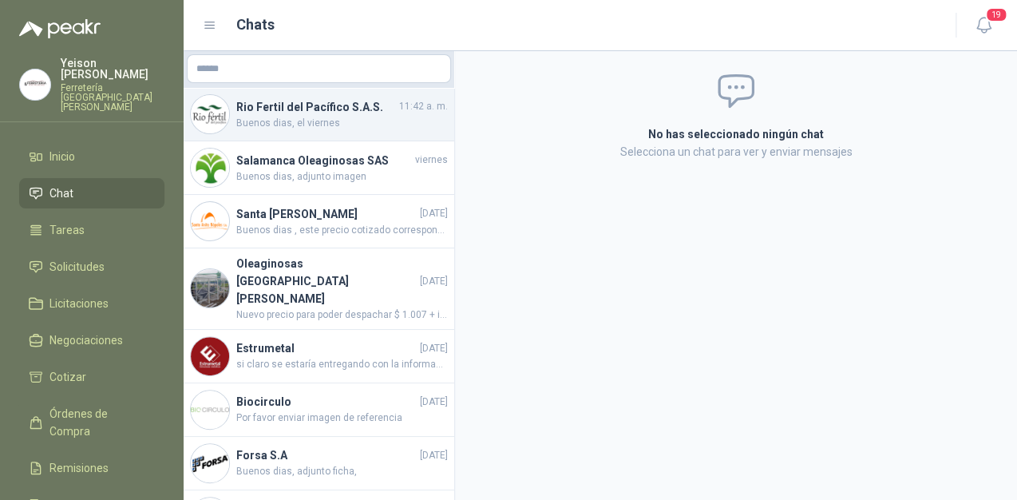
click at [266, 126] on span "Buenos dias, el viernes" at bounding box center [342, 123] width 212 height 15
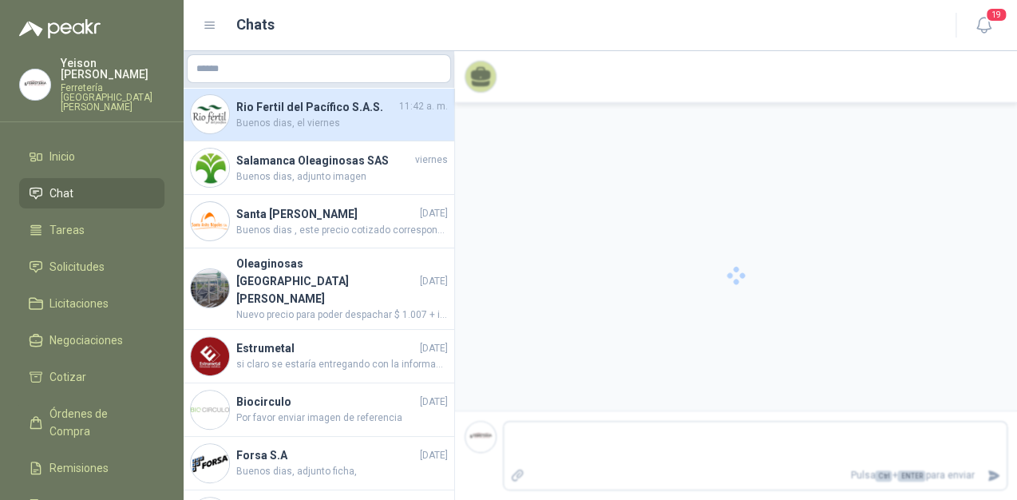
scroll to position [1336, 0]
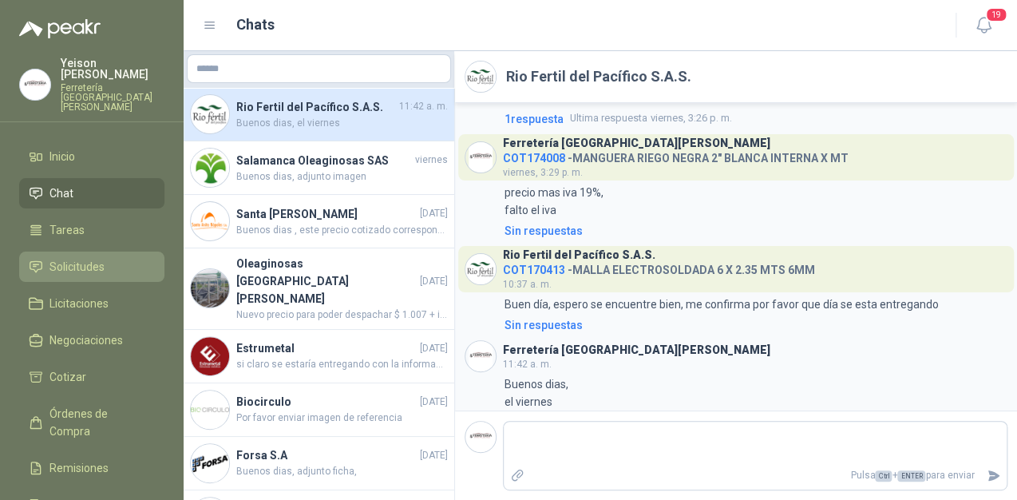
click at [95, 256] on link "Solicitudes" at bounding box center [91, 267] width 145 height 30
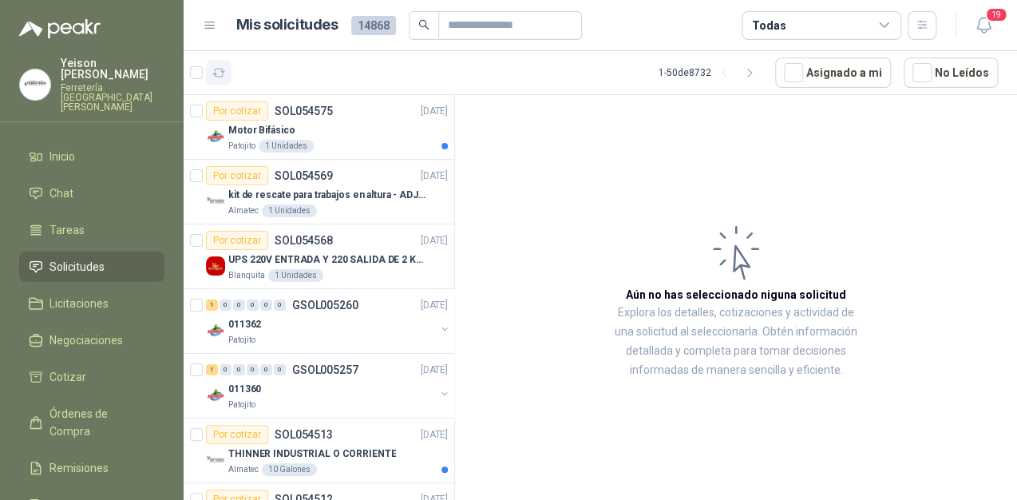
click at [223, 73] on icon "button" at bounding box center [219, 73] width 14 height 14
click at [316, 131] on div "Motor Bifásico" at bounding box center [338, 130] width 220 height 19
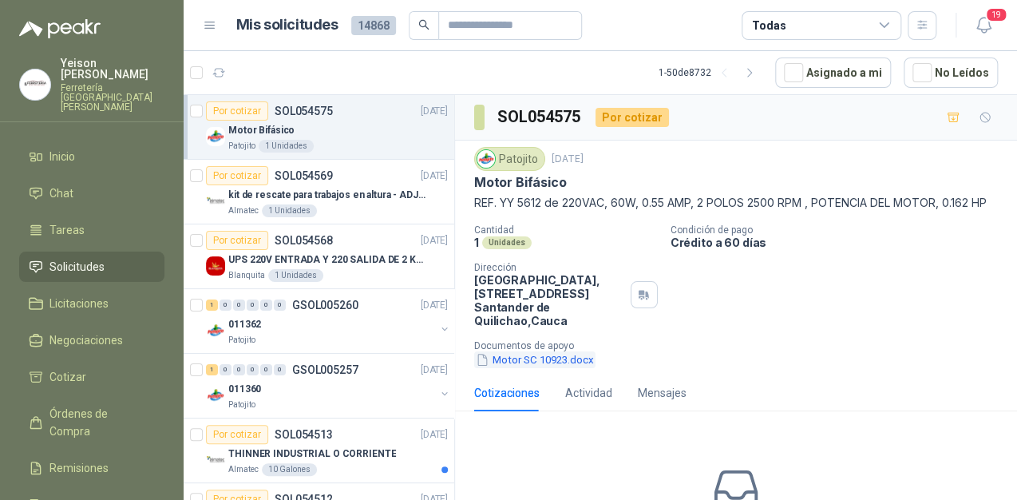
click at [529, 368] on button "Motor SC 10923.docx" at bounding box center [534, 359] width 121 height 17
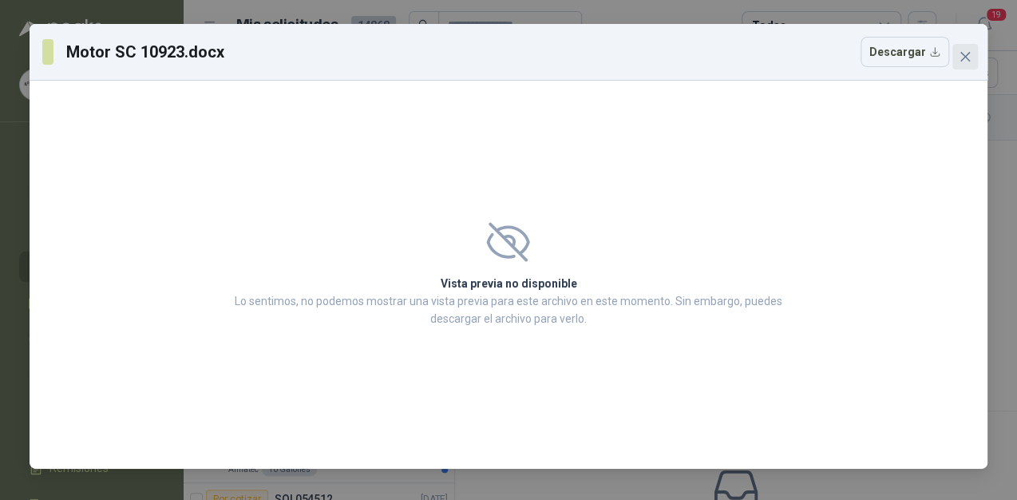
click at [968, 61] on icon "close" at bounding box center [965, 56] width 13 height 13
